Goal: Find specific page/section: Find specific page/section

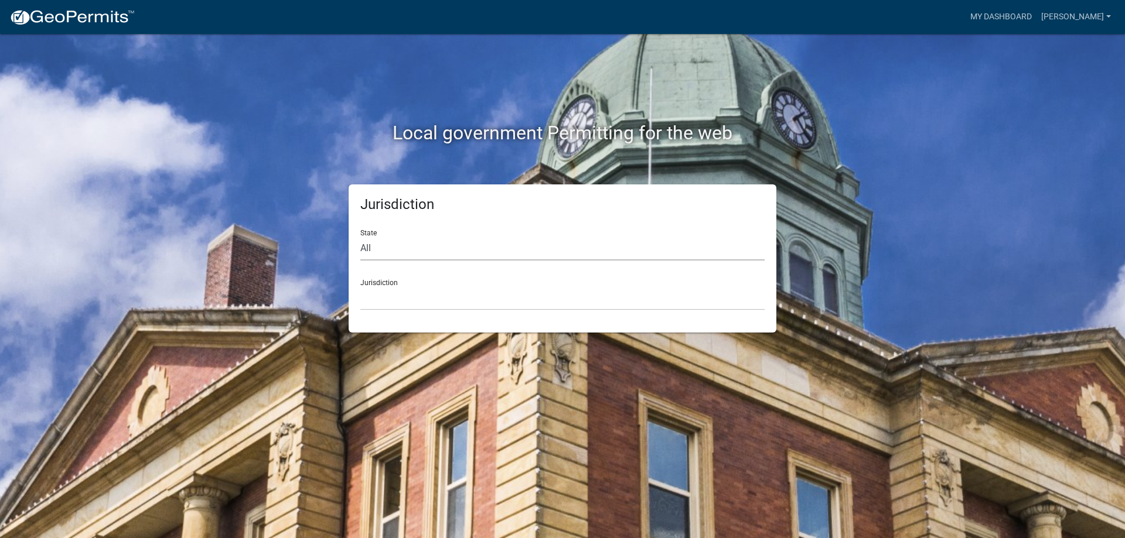
click at [460, 254] on select "All [US_STATE] [US_STATE] [US_STATE] [US_STATE] [US_STATE] [US_STATE] [US_STATE…" at bounding box center [562, 249] width 404 height 24
select select "[US_STATE]"
click at [360, 237] on select "All [US_STATE] [US_STATE] [US_STATE] [US_STATE] [US_STATE] [US_STATE] [US_STATE…" at bounding box center [562, 249] width 404 height 24
click at [401, 298] on select "City of [GEOGRAPHIC_DATA], [US_STATE] City of [GEOGRAPHIC_DATA], [US_STATE] Cit…" at bounding box center [562, 298] width 404 height 24
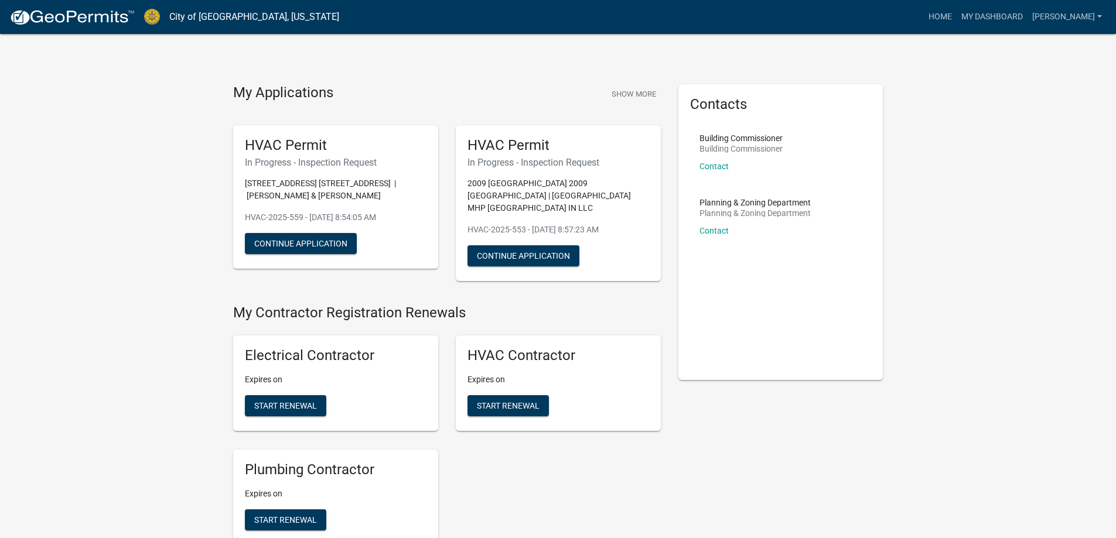
click at [209, 18] on link "City of [GEOGRAPHIC_DATA], [US_STATE]" at bounding box center [254, 17] width 170 height 20
click at [950, 18] on link "Home" at bounding box center [940, 17] width 33 height 22
click at [1079, 20] on link "[PERSON_NAME]" at bounding box center [1067, 17] width 79 height 22
click at [969, 19] on link "My Dashboard" at bounding box center [992, 17] width 71 height 22
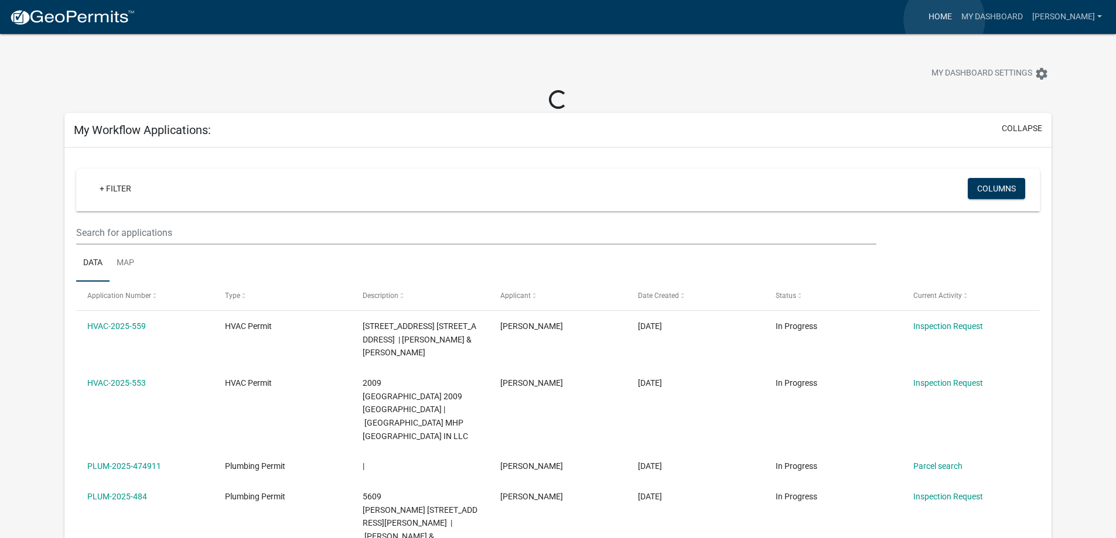
click at [944, 20] on link "Home" at bounding box center [940, 17] width 33 height 22
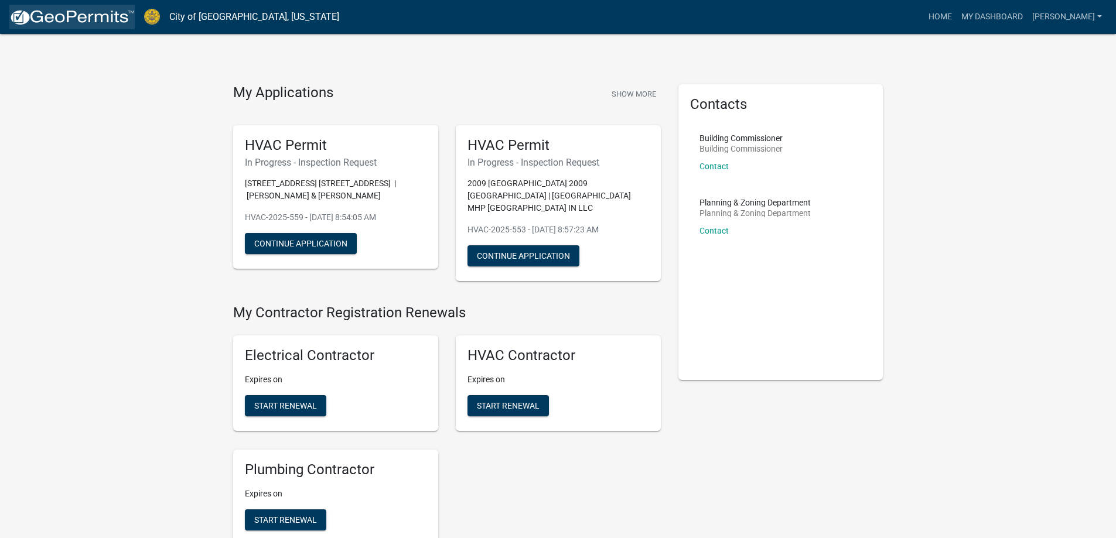
click at [68, 23] on img at bounding box center [71, 18] width 125 height 18
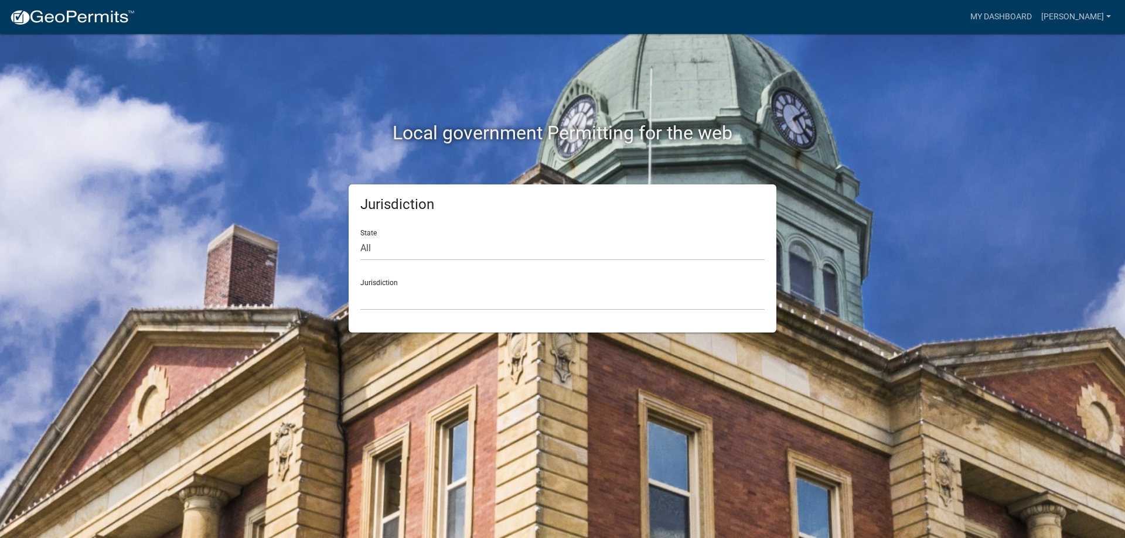
click at [407, 235] on div "State All Colorado Georgia Indiana Iowa Kansas Minnesota Ohio South Carolina Wi…" at bounding box center [562, 240] width 404 height 40
drag, startPoint x: 407, startPoint y: 250, endPoint x: 408, endPoint y: 244, distance: 5.9
click at [408, 250] on select "All [US_STATE] [US_STATE] [US_STATE] [US_STATE] [US_STATE] [US_STATE] [US_STATE…" at bounding box center [562, 249] width 404 height 24
click at [89, 30] on nav "more_horiz My Dashboard tomdrexler Account Logout" at bounding box center [562, 17] width 1125 height 34
click at [89, 19] on img at bounding box center [71, 18] width 125 height 18
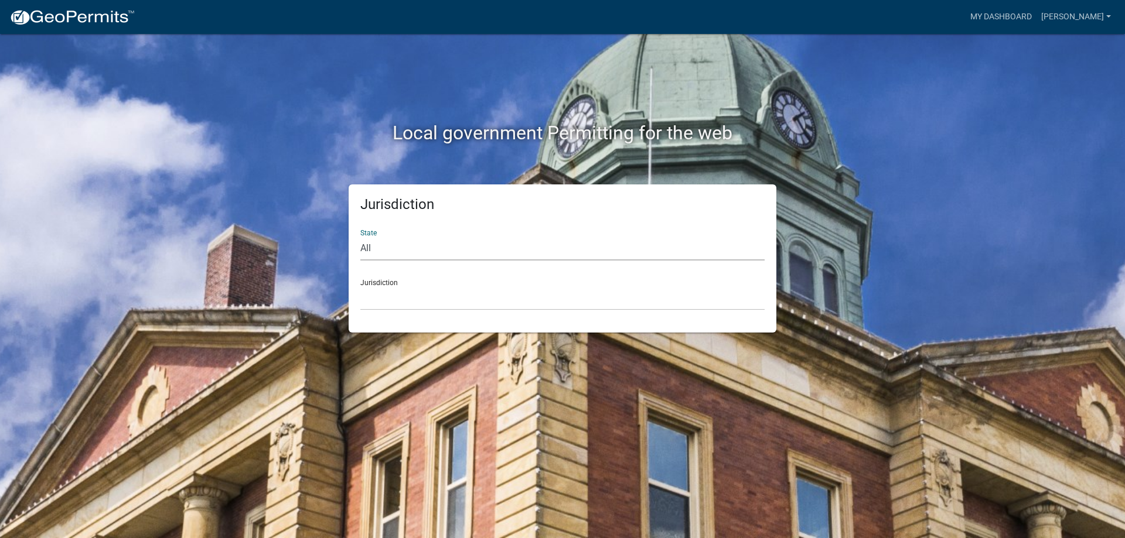
click at [466, 258] on select "All [US_STATE] [US_STATE] [US_STATE] [US_STATE] [US_STATE] [US_STATE] [US_STATE…" at bounding box center [562, 249] width 404 height 24
select select "[US_STATE]"
click at [360, 237] on select "All [US_STATE] [US_STATE] [US_STATE] [US_STATE] [US_STATE] [US_STATE] [US_STATE…" at bounding box center [562, 249] width 404 height 24
click at [420, 301] on select "City of [GEOGRAPHIC_DATA], [US_STATE] City of [GEOGRAPHIC_DATA], [US_STATE] Cit…" at bounding box center [562, 298] width 404 height 24
click at [400, 245] on select "All [US_STATE] [US_STATE] [US_STATE] [US_STATE] [US_STATE] [US_STATE] [US_STATE…" at bounding box center [562, 249] width 404 height 24
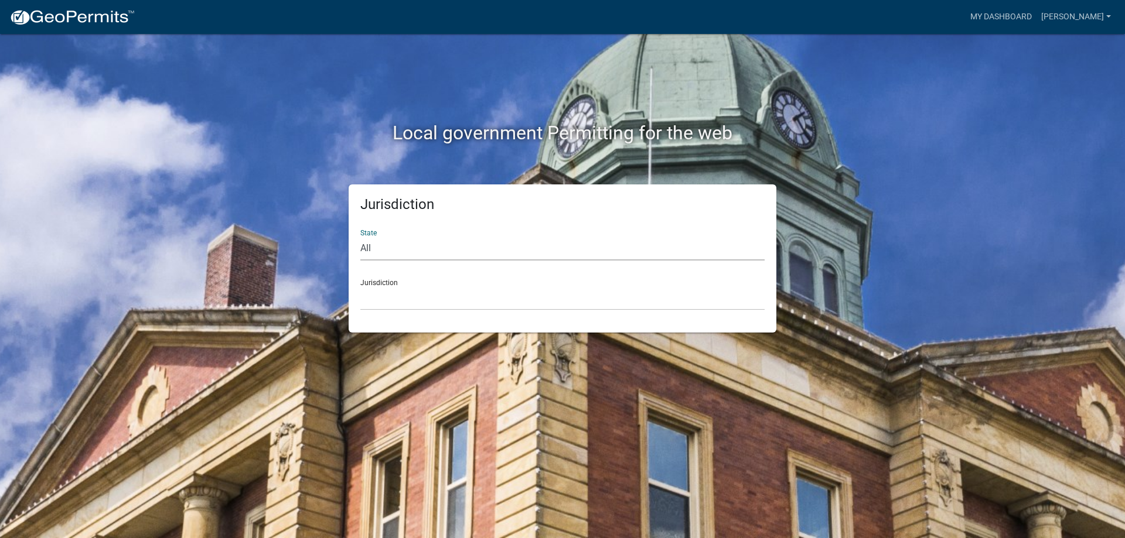
select select "[US_STATE]"
click at [360, 237] on select "All [US_STATE] [US_STATE] [US_STATE] [US_STATE] [US_STATE] [US_STATE] [US_STATE…" at bounding box center [562, 249] width 404 height 24
click at [401, 308] on select "City of [GEOGRAPHIC_DATA], [US_STATE] City of [GEOGRAPHIC_DATA], [US_STATE] Cit…" at bounding box center [562, 298] width 404 height 24
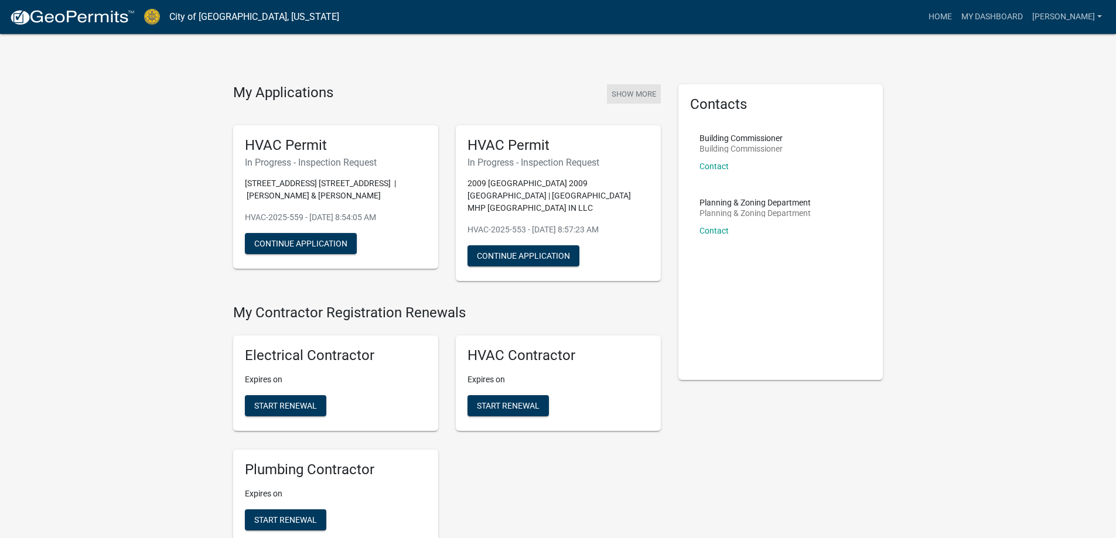
click at [629, 92] on button "Show More" at bounding box center [634, 93] width 54 height 19
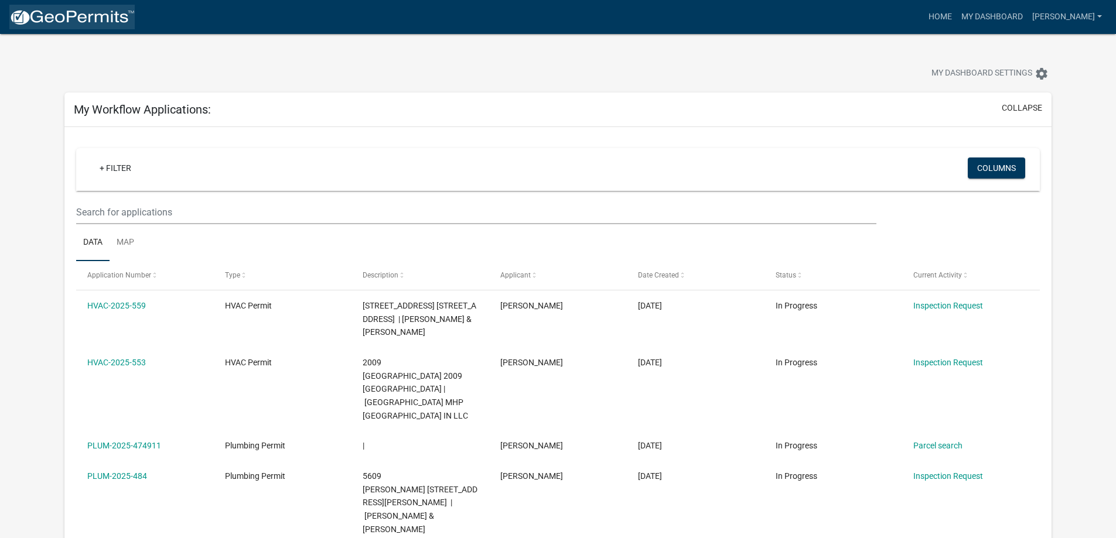
click at [73, 26] on link at bounding box center [71, 17] width 125 height 25
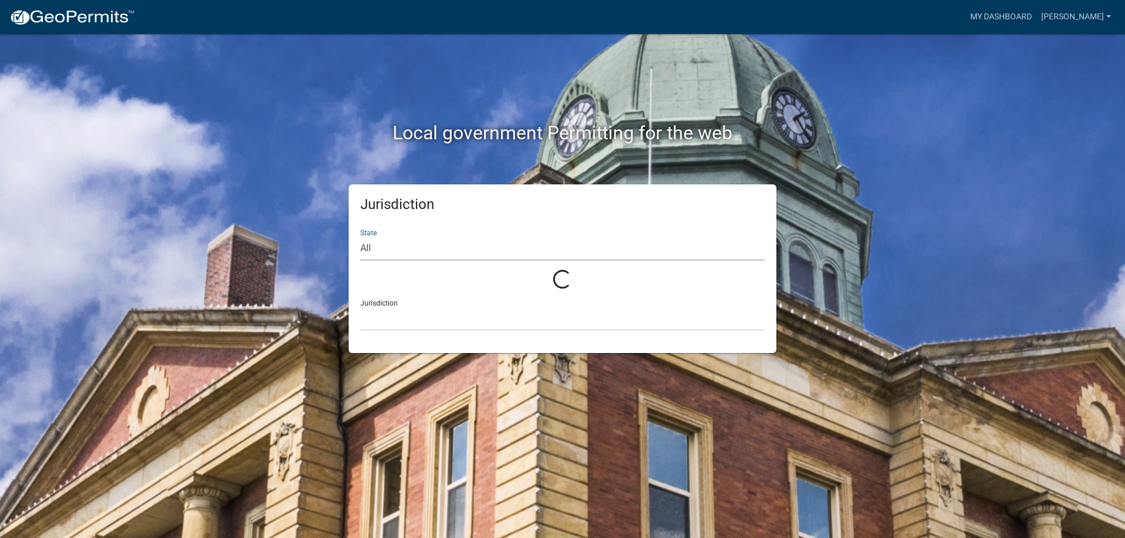
click at [475, 254] on select "All" at bounding box center [562, 249] width 404 height 24
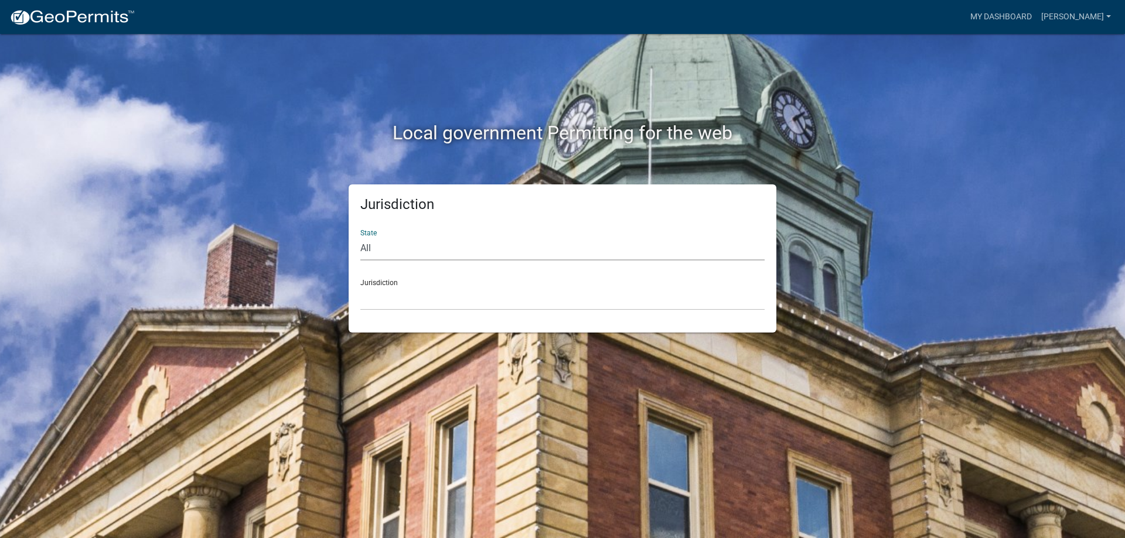
click at [477, 250] on select "All [US_STATE] [US_STATE] [US_STATE] [US_STATE] [US_STATE] [US_STATE] [US_STATE…" at bounding box center [562, 249] width 404 height 24
select select "[US_STATE]"
click at [360, 237] on select "All [US_STATE] [US_STATE] [US_STATE] [US_STATE] [US_STATE] [US_STATE] [US_STATE…" at bounding box center [562, 249] width 404 height 24
click at [452, 313] on div "Jurisdiction State All [US_STATE] [US_STATE] [US_STATE] [US_STATE] [US_STATE] […" at bounding box center [563, 259] width 428 height 148
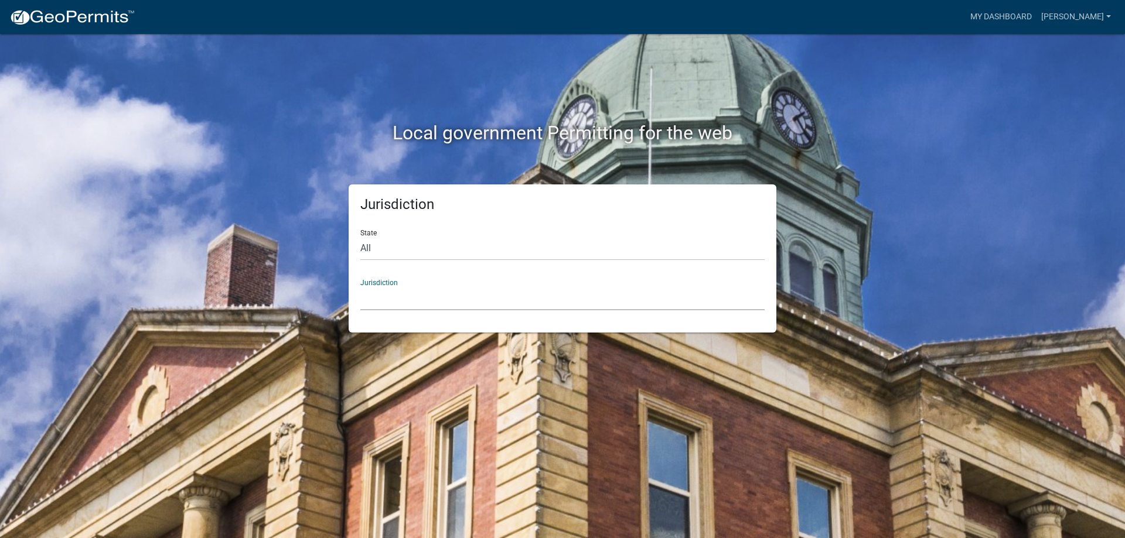
click at [456, 299] on select "City of [GEOGRAPHIC_DATA], [US_STATE] City of [GEOGRAPHIC_DATA], [US_STATE] Cit…" at bounding box center [562, 298] width 404 height 24
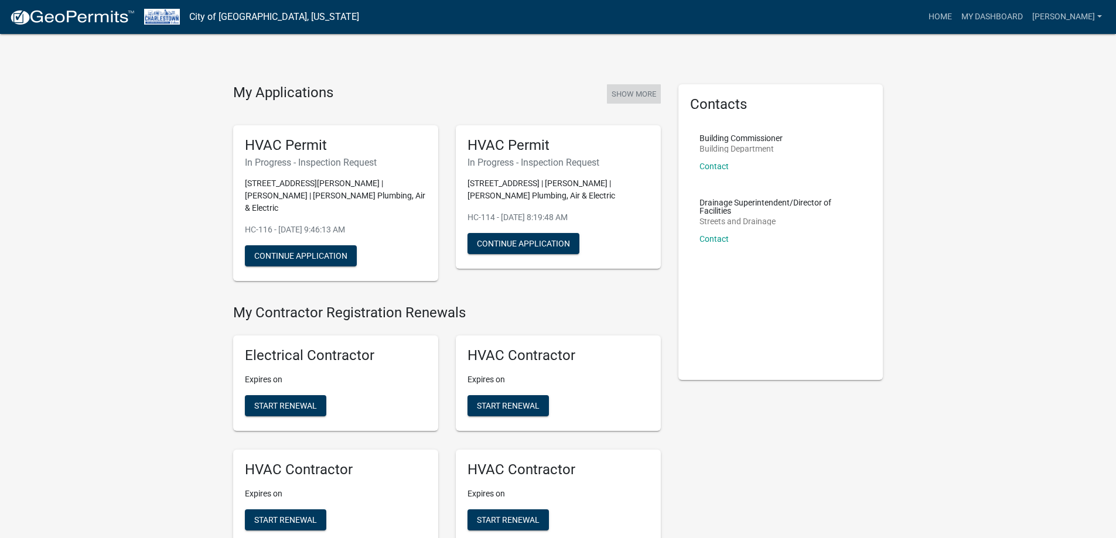
click at [634, 94] on button "Show More" at bounding box center [634, 93] width 54 height 19
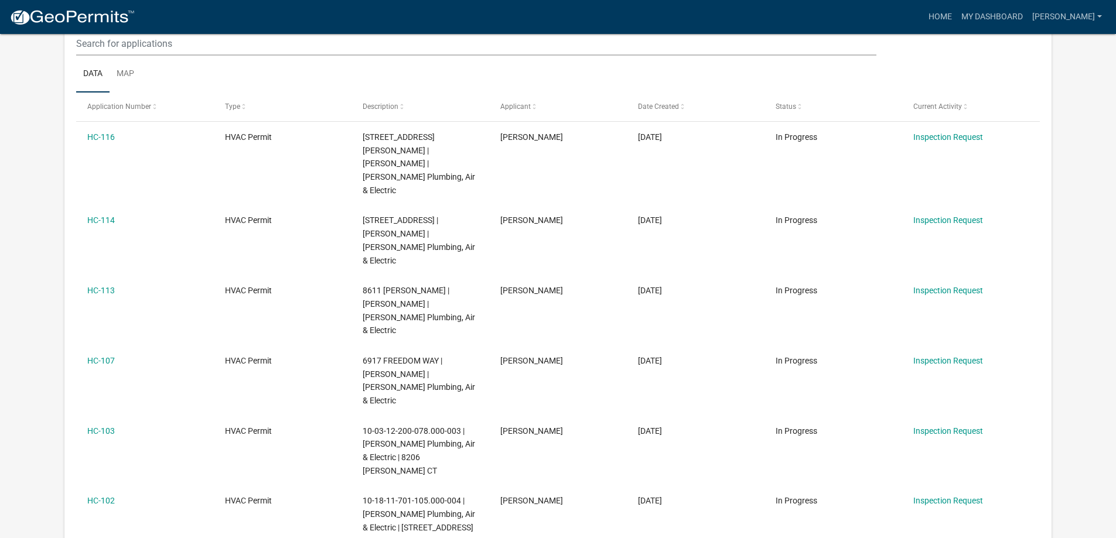
scroll to position [59, 0]
